Goal: Task Accomplishment & Management: Manage account settings

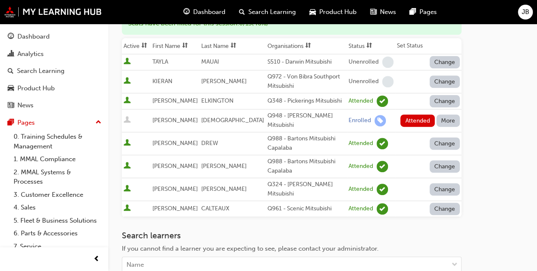
scroll to position [146, 0]
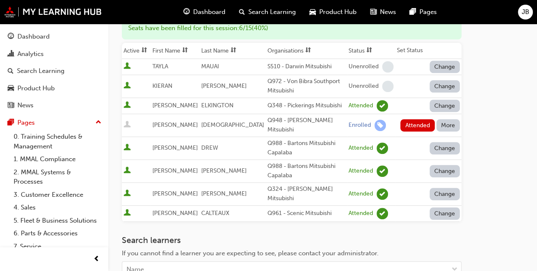
click at [451, 123] on button "More" at bounding box center [448, 125] width 24 height 12
click at [444, 142] on div "Absent" at bounding box center [436, 142] width 20 height 10
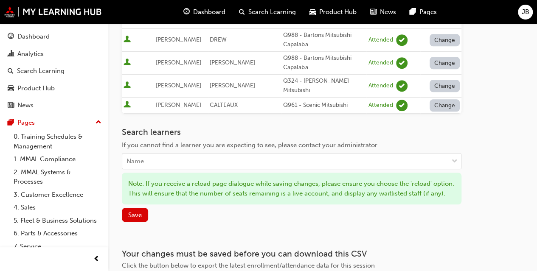
scroll to position [255, 0]
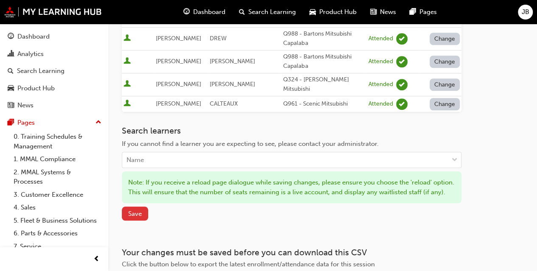
click at [134, 210] on span "Save" at bounding box center [135, 214] width 14 height 8
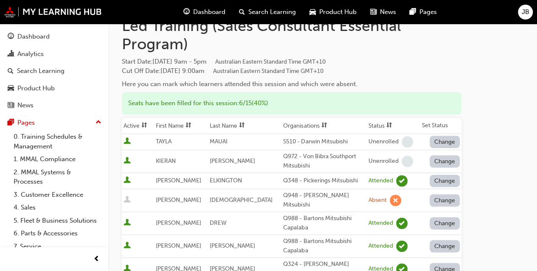
scroll to position [70, 0]
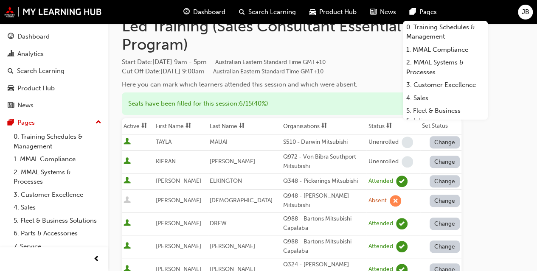
click at [490, 206] on div "Go to session detail page Manage attendance for QLD Session: Customer Discovery…" at bounding box center [322, 194] width 401 height 483
click at [42, 146] on link "0. Training Schedules & Management" at bounding box center [57, 141] width 95 height 22
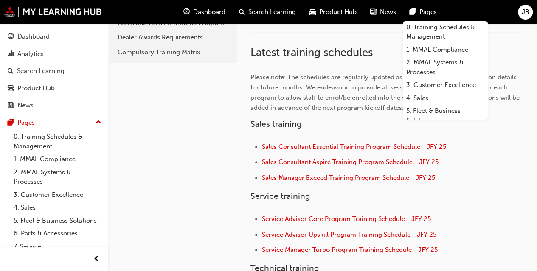
scroll to position [244, 0]
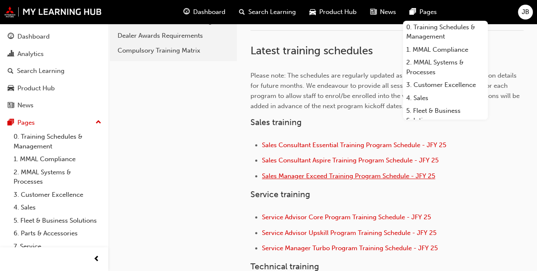
click at [328, 175] on span "Sales Manager Exceed Training Program Schedule - JFY 25" at bounding box center [348, 176] width 173 height 8
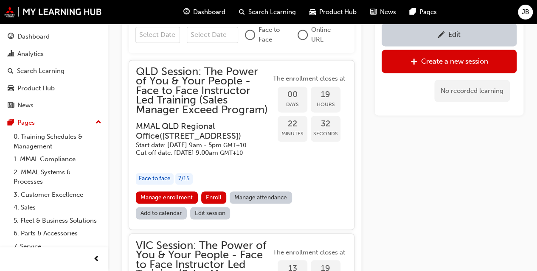
scroll to position [573, 0]
click at [157, 203] on link "Manage enrollment" at bounding box center [167, 197] width 62 height 12
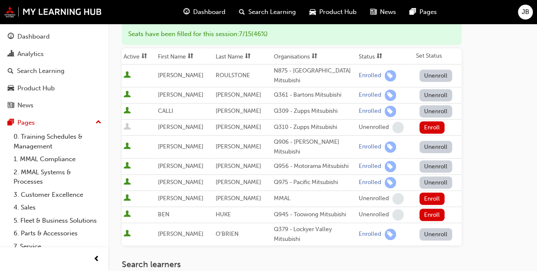
scroll to position [163, 0]
